Goal: Find specific page/section: Find specific page/section

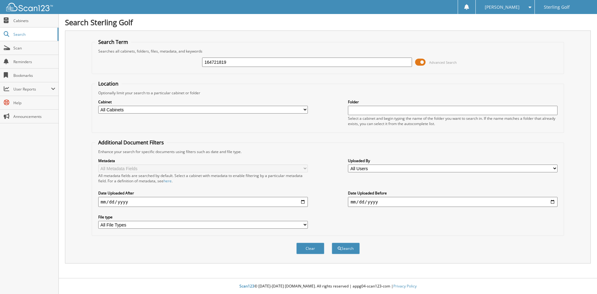
type input "164721819"
click at [332, 242] on button "Search" at bounding box center [346, 247] width 28 height 11
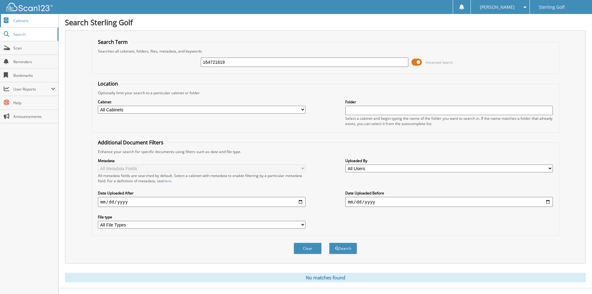
click at [24, 20] on span "Cabinets" at bounding box center [34, 20] width 42 height 5
